Goal: Task Accomplishment & Management: Manage account settings

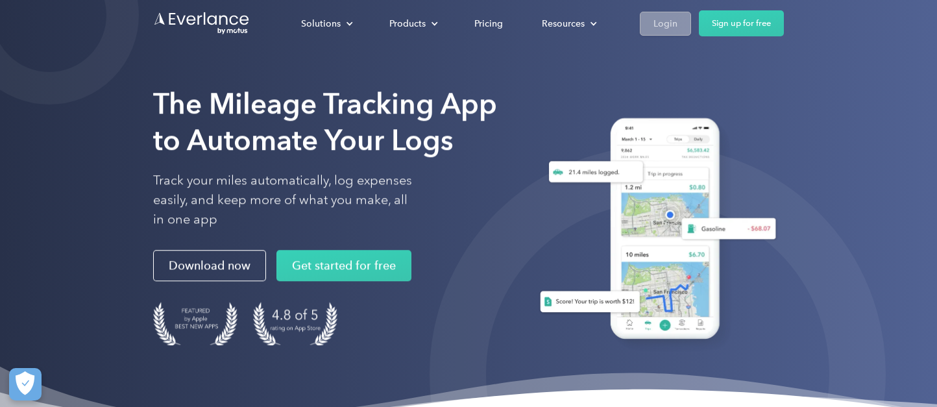
click at [666, 22] on div "Login" at bounding box center [665, 23] width 24 height 16
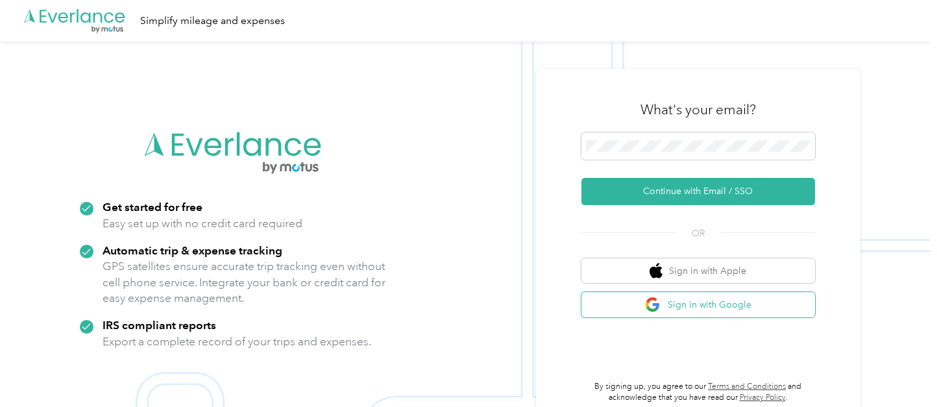
click at [677, 307] on button "Sign in with Google" at bounding box center [697, 304] width 233 height 25
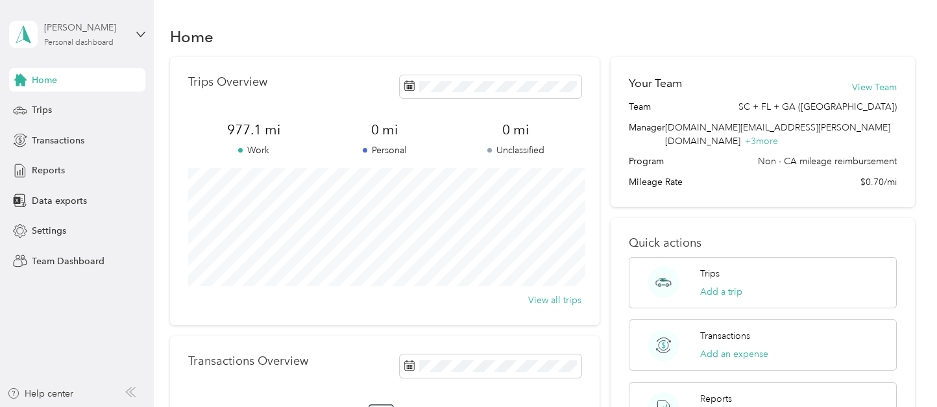
click at [99, 41] on div "Personal dashboard" at bounding box center [78, 43] width 69 height 8
click at [92, 114] on div "Team dashboard" at bounding box center [220, 106] width 405 height 23
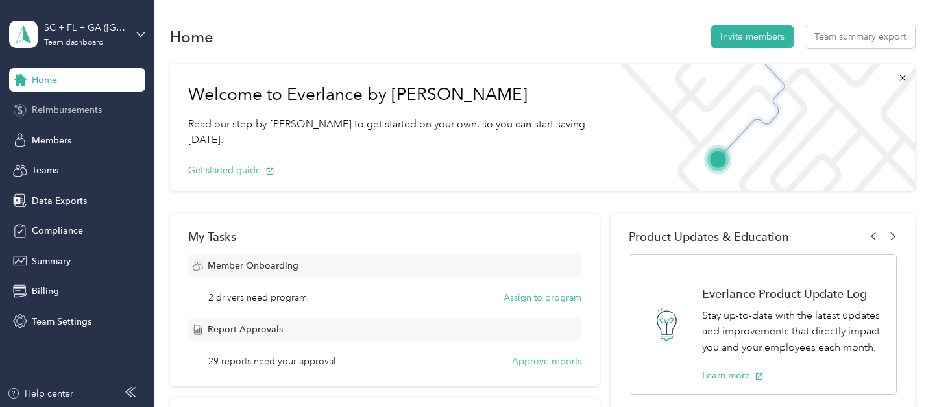
click at [27, 107] on div "Reimbursements" at bounding box center [77, 110] width 136 height 23
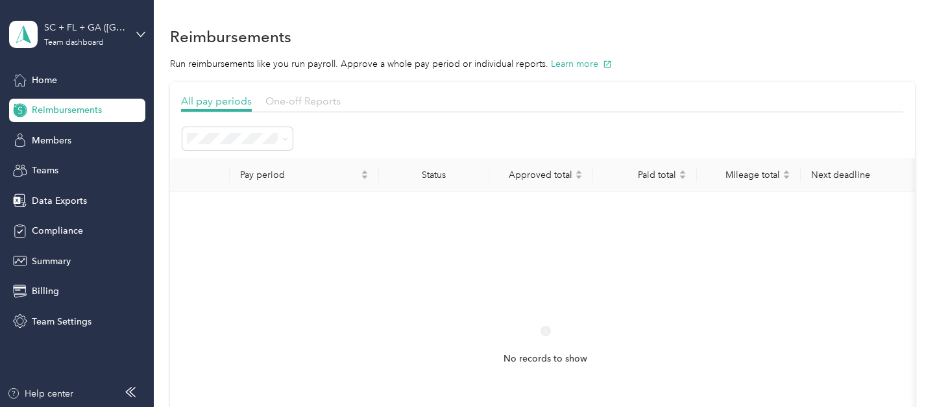
click at [328, 99] on span "One-off Reports" at bounding box center [302, 101] width 75 height 12
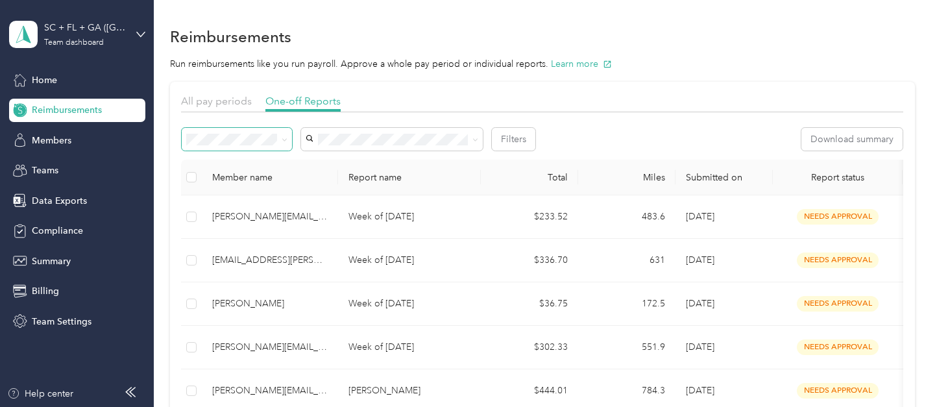
click at [277, 143] on span at bounding box center [282, 139] width 10 height 14
click at [290, 141] on span at bounding box center [237, 139] width 110 height 23
click at [287, 139] on span at bounding box center [237, 139] width 110 height 23
click at [283, 140] on icon at bounding box center [284, 140] width 4 height 3
click at [242, 174] on li "Needs approval" at bounding box center [237, 185] width 110 height 23
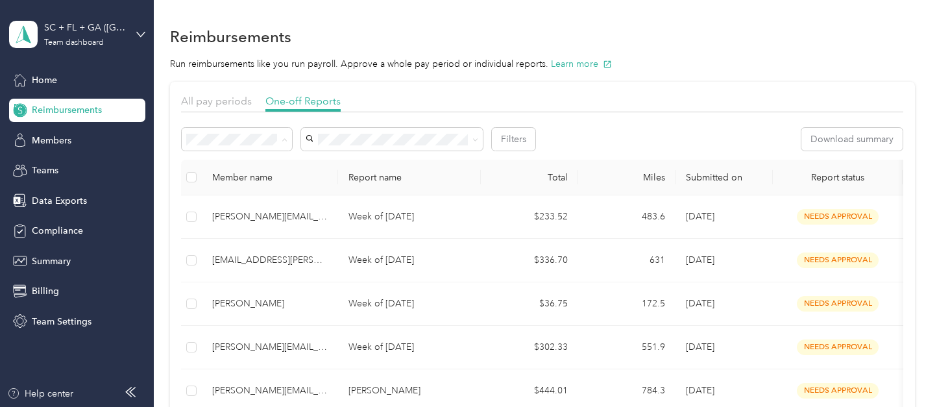
click at [239, 154] on li "All" at bounding box center [237, 163] width 110 height 23
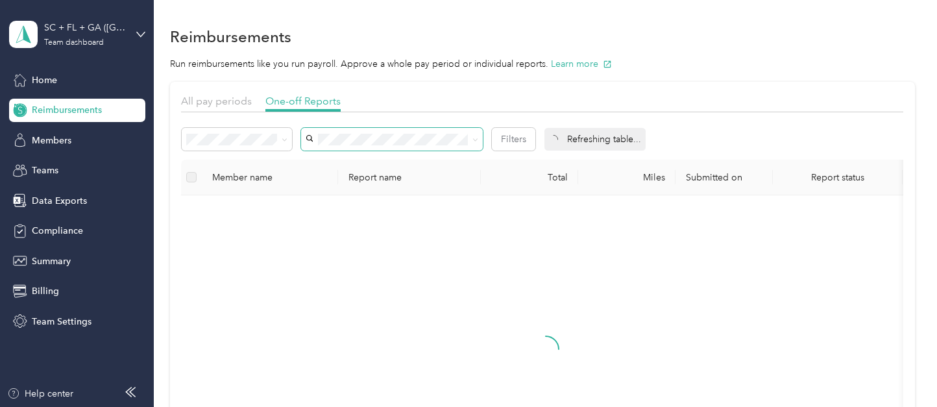
click at [357, 147] on span at bounding box center [392, 139] width 182 height 23
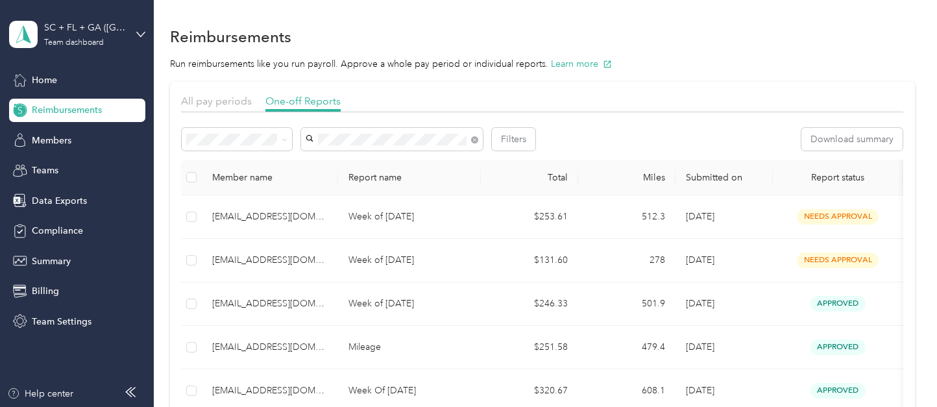
click at [360, 162] on span "naria.brown@sprinterhealth.com" at bounding box center [386, 163] width 153 height 11
click at [54, 134] on span "Members" at bounding box center [52, 141] width 40 height 14
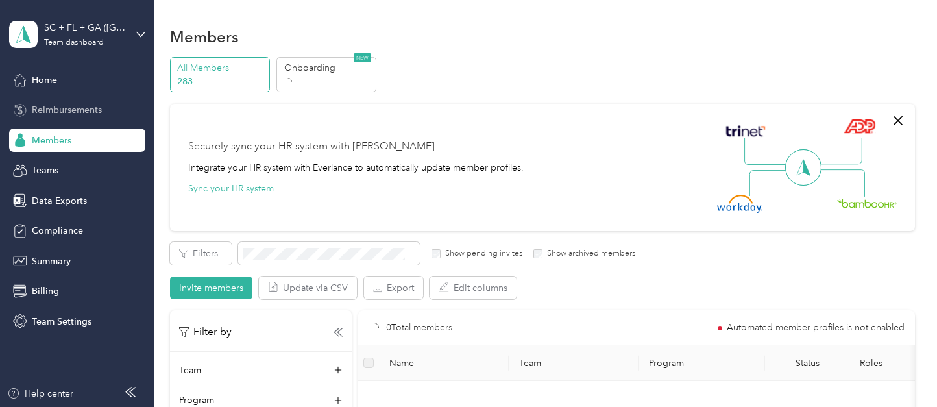
click at [57, 109] on span "Reimbursements" at bounding box center [67, 110] width 70 height 14
